Goal: Information Seeking & Learning: Learn about a topic

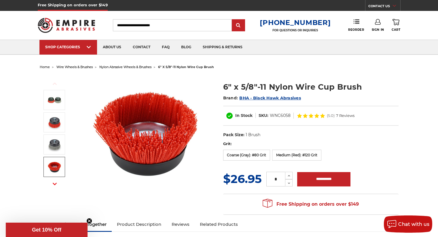
click at [52, 175] on link at bounding box center [54, 167] width 22 height 20
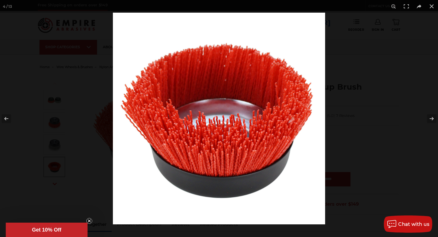
click at [76, 198] on div at bounding box center [219, 118] width 438 height 237
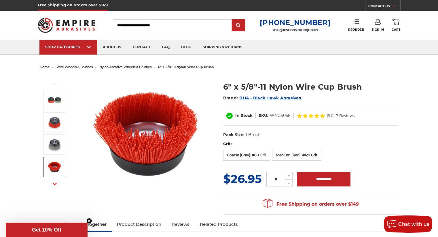
click at [57, 184] on use "button" at bounding box center [55, 184] width 4 height 2
click at [59, 184] on button "Next" at bounding box center [55, 184] width 14 height 12
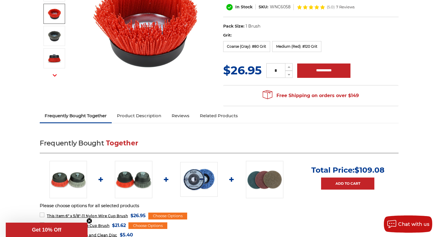
scroll to position [173, 0]
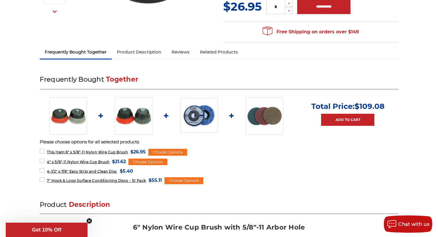
click at [183, 53] on link "Reviews" at bounding box center [180, 52] width 28 height 13
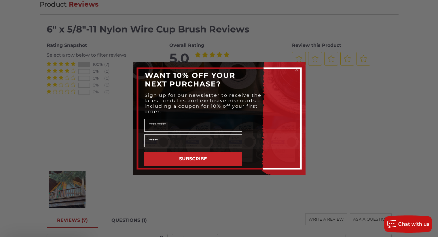
scroll to position [801, 0]
click at [297, 70] on circle "Close dialog" at bounding box center [296, 69] width 5 height 5
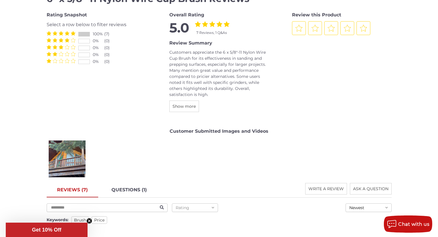
scroll to position [859, 0]
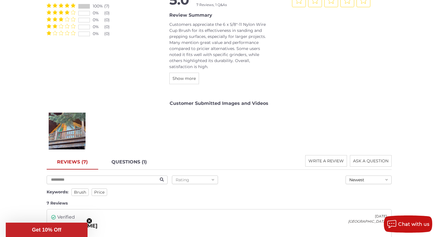
click at [81, 141] on div "McKade F." at bounding box center [67, 131] width 41 height 41
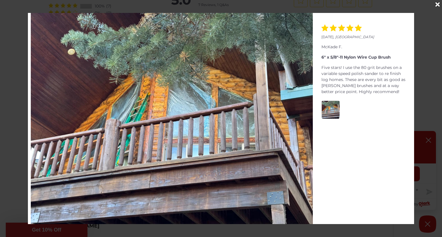
click at [422, 72] on div "October 07, 2024 , United States McKade F. 6" x 5/8"-11 Nylon Wire Cup Brush Fi…" at bounding box center [221, 119] width 410 height 212
click at [437, 7] on div "Close" at bounding box center [437, 4] width 9 height 9
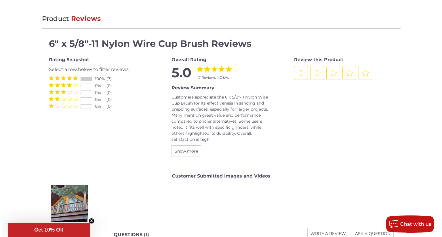
scroll to position [757, 0]
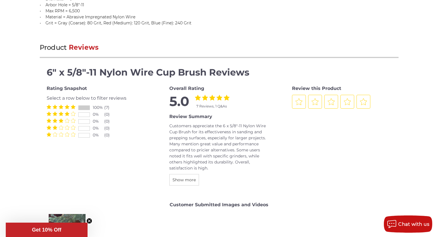
click at [185, 174] on button "Show more" at bounding box center [184, 180] width 30 height 12
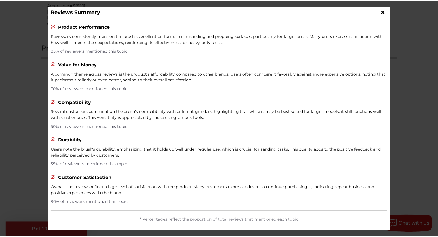
scroll to position [3, 0]
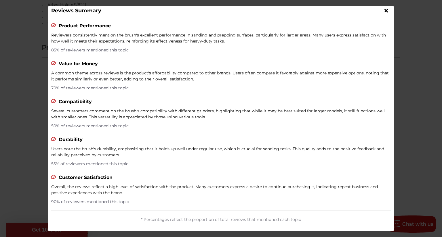
click at [437, 83] on div at bounding box center [221, 118] width 442 height 237
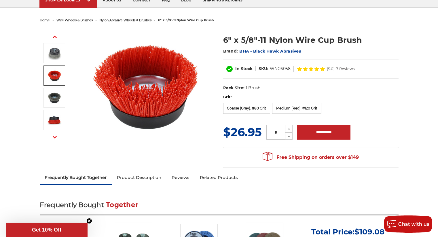
scroll to position [0, 0]
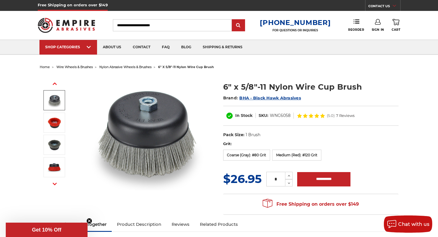
click at [56, 91] on link at bounding box center [54, 100] width 22 height 20
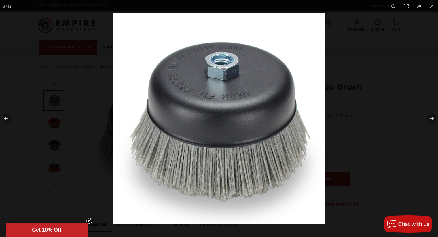
click at [55, 122] on div at bounding box center [219, 118] width 438 height 237
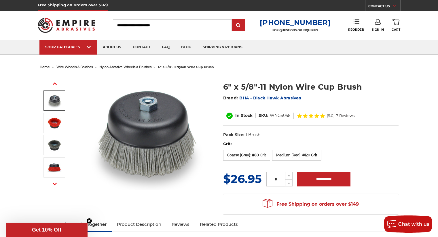
click at [59, 90] on li at bounding box center [54, 79] width 32 height 22
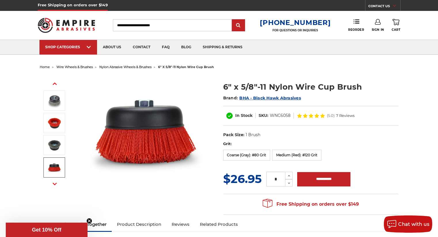
click at [135, 54] on img at bounding box center [150, 54] width 57 height 0
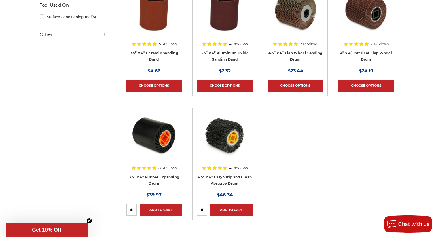
scroll to position [173, 0]
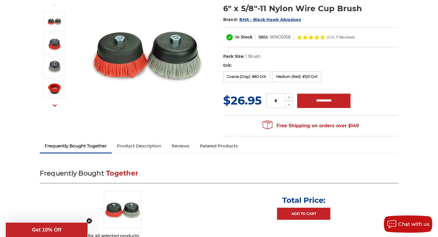
scroll to position [205, 0]
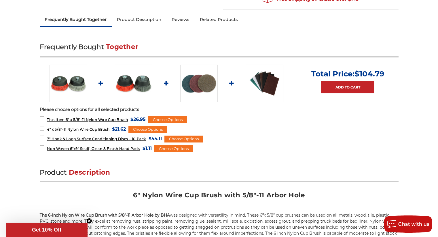
drag, startPoint x: 228, startPoint y: 161, endPoint x: 230, endPoint y: 158, distance: 3.5
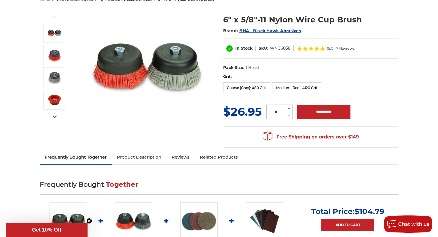
scroll to position [0, 0]
